Goal: Task Accomplishment & Management: Manage account settings

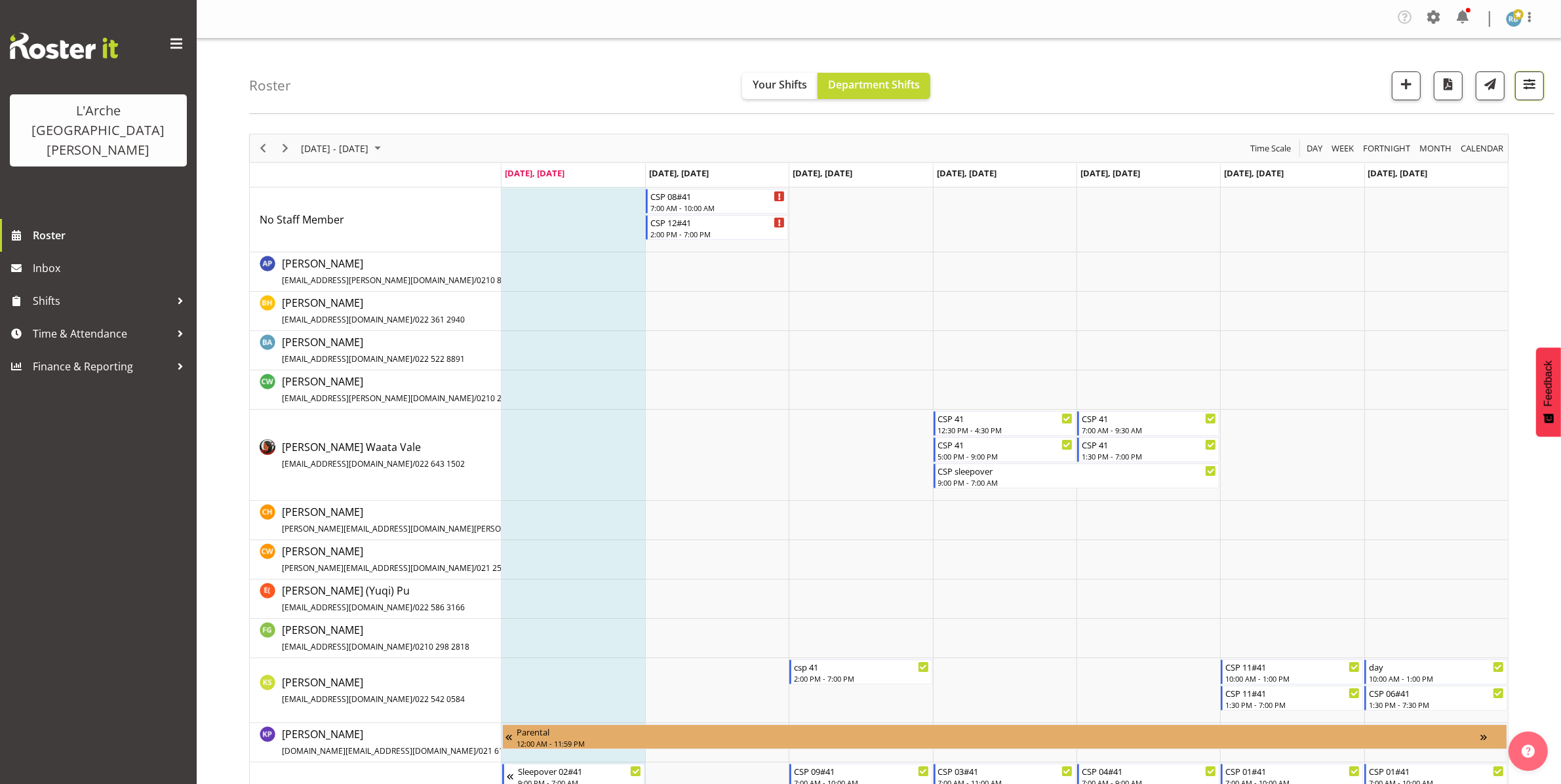
click at [1535, 91] on span "button" at bounding box center [1529, 83] width 17 height 17
click at [1456, 126] on span "1 Locations" at bounding box center [1446, 126] width 65 height 16
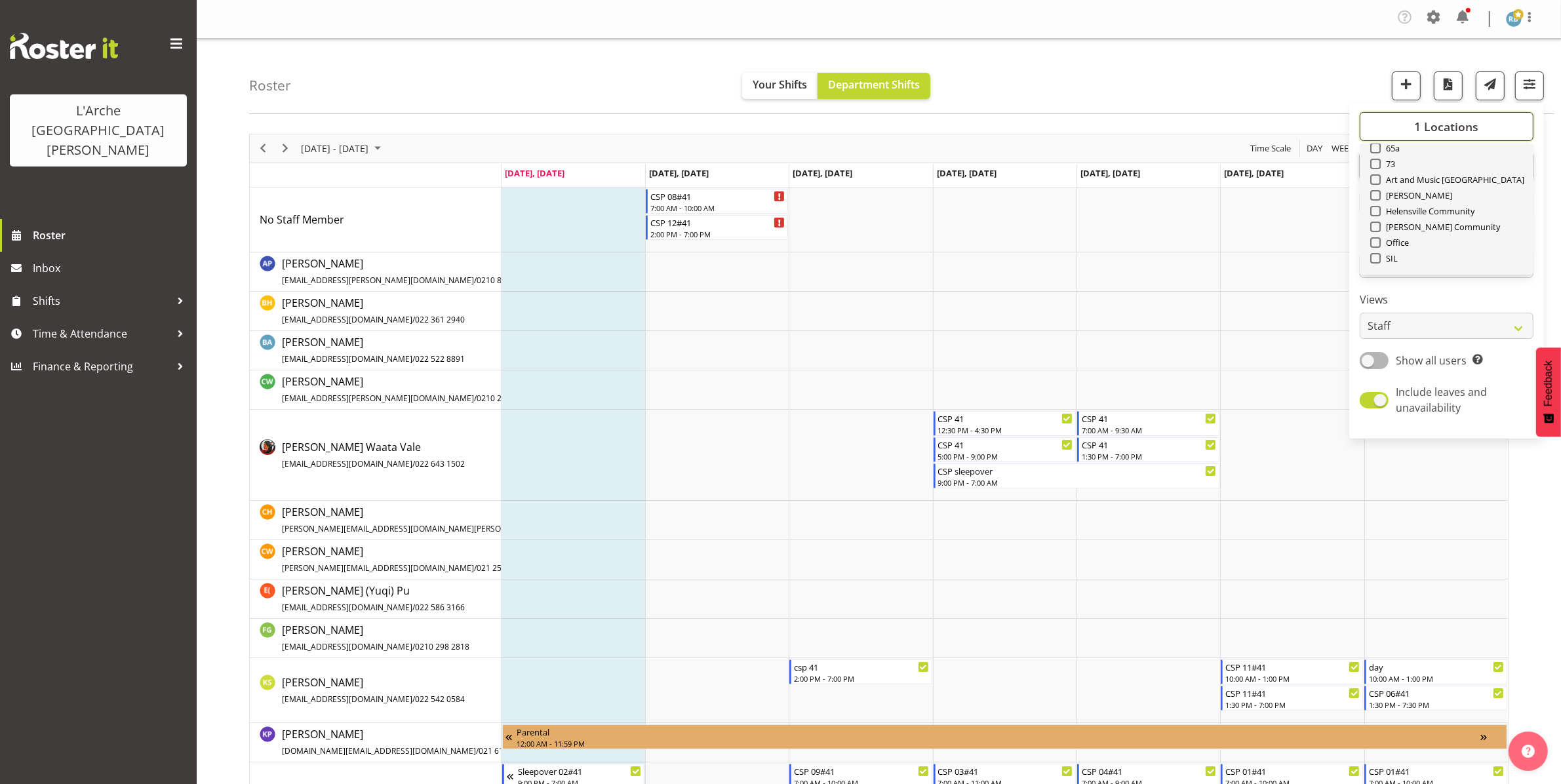
scroll to position [157, 0]
click at [1397, 248] on span "Select All" at bounding box center [1398, 253] width 41 height 13
checkbox input "true"
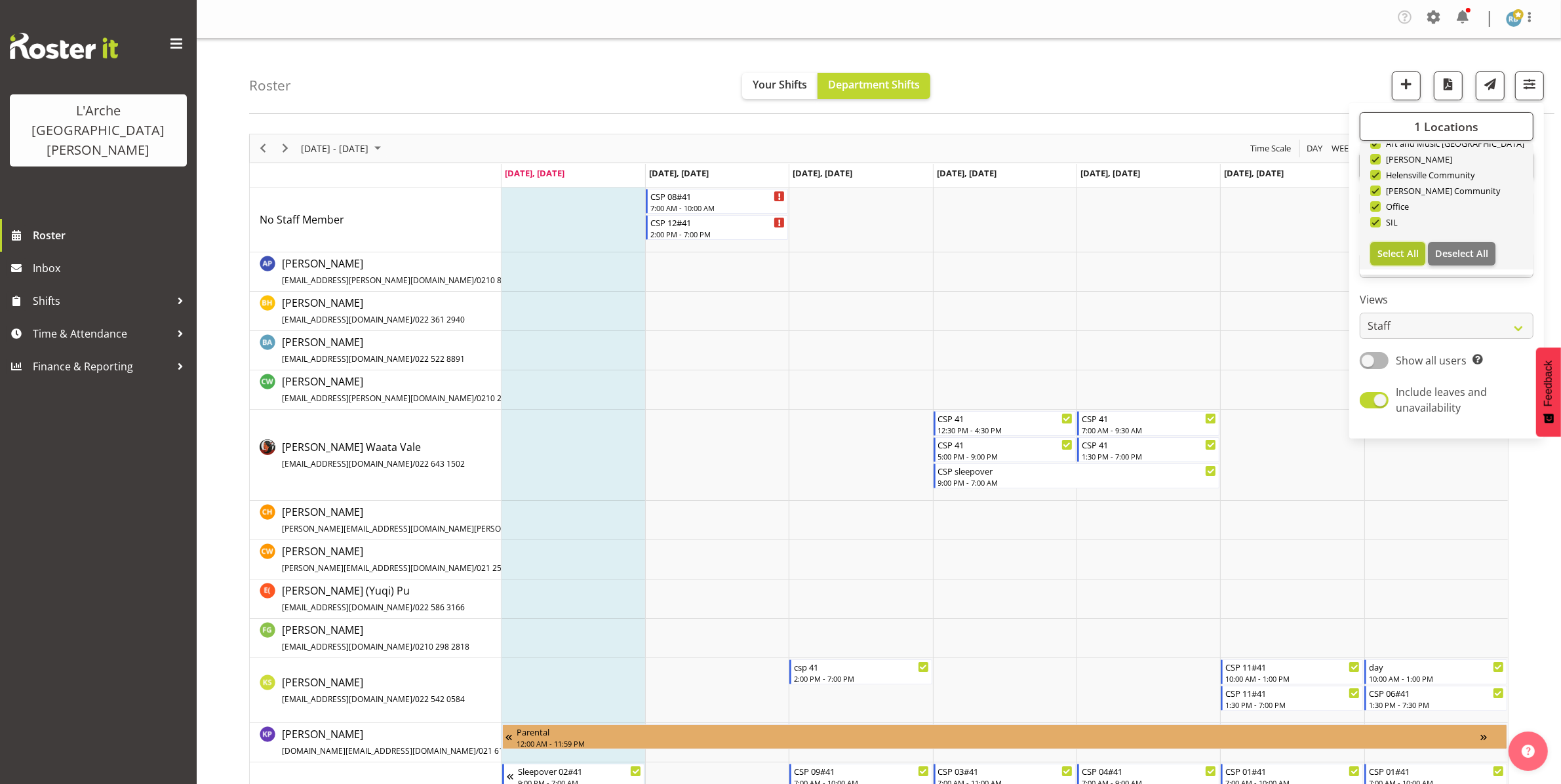
checkbox input "true"
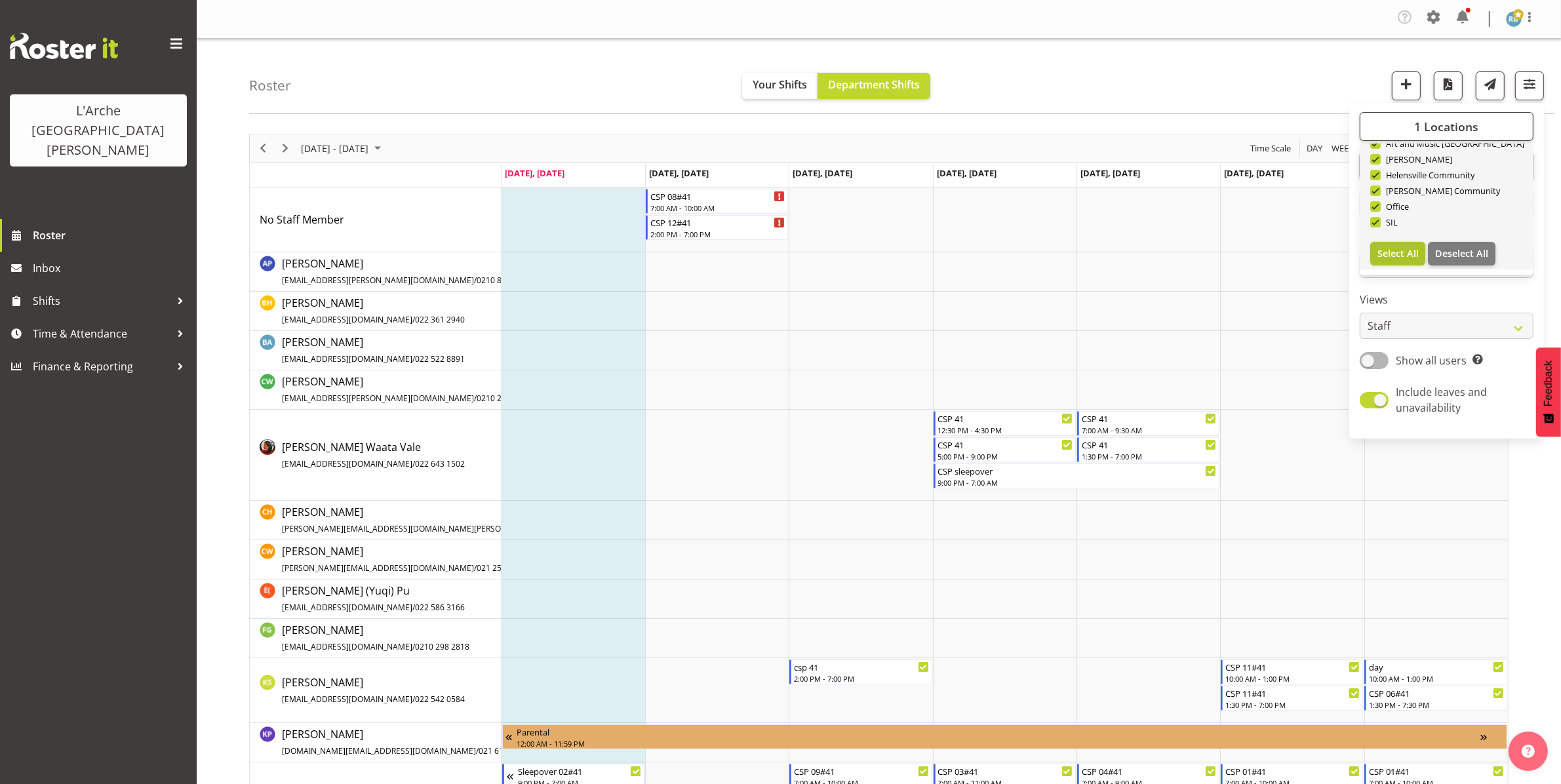
checkbox input "true"
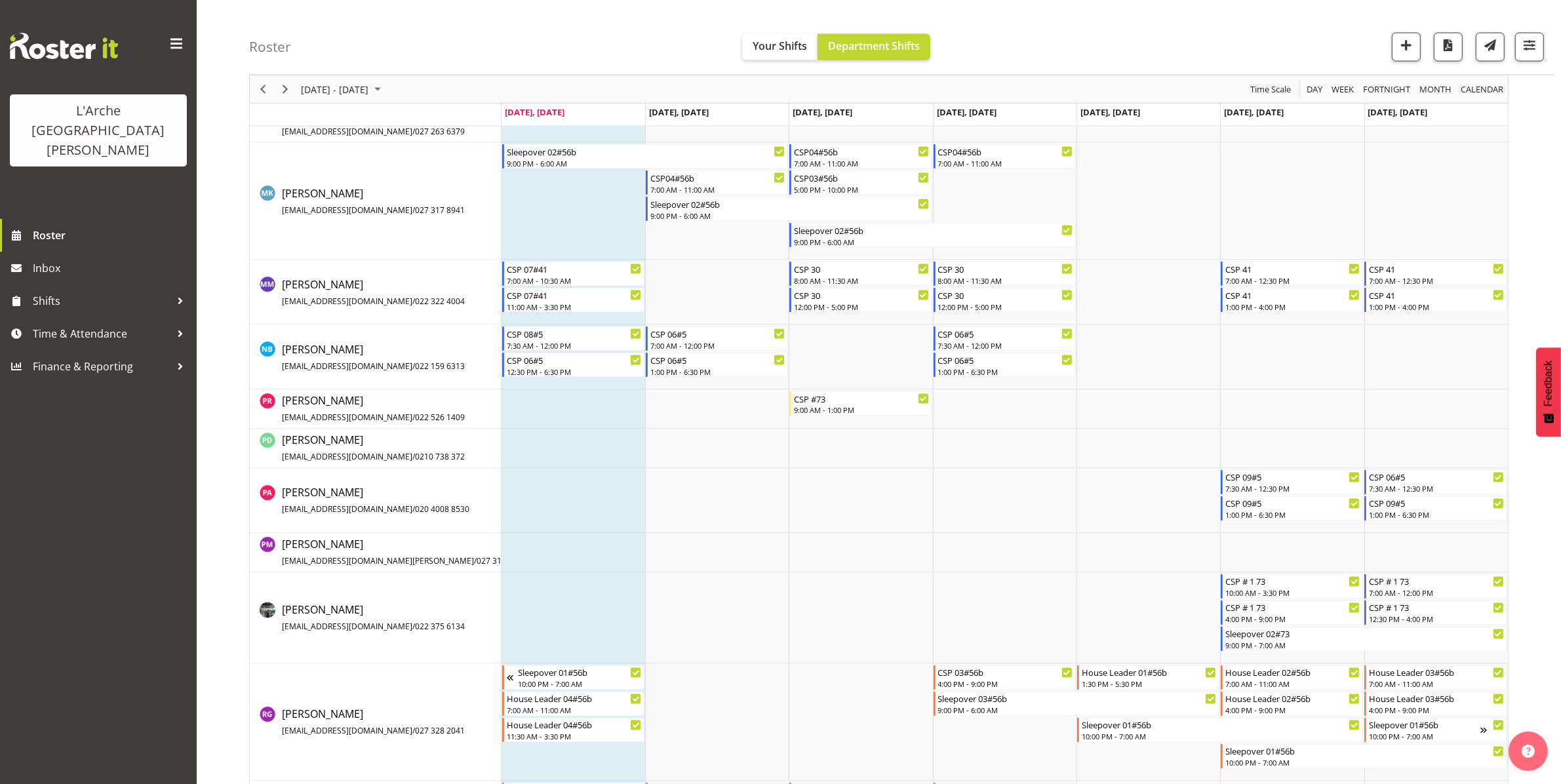
scroll to position [2696, 0]
